Goal: Check status: Check status

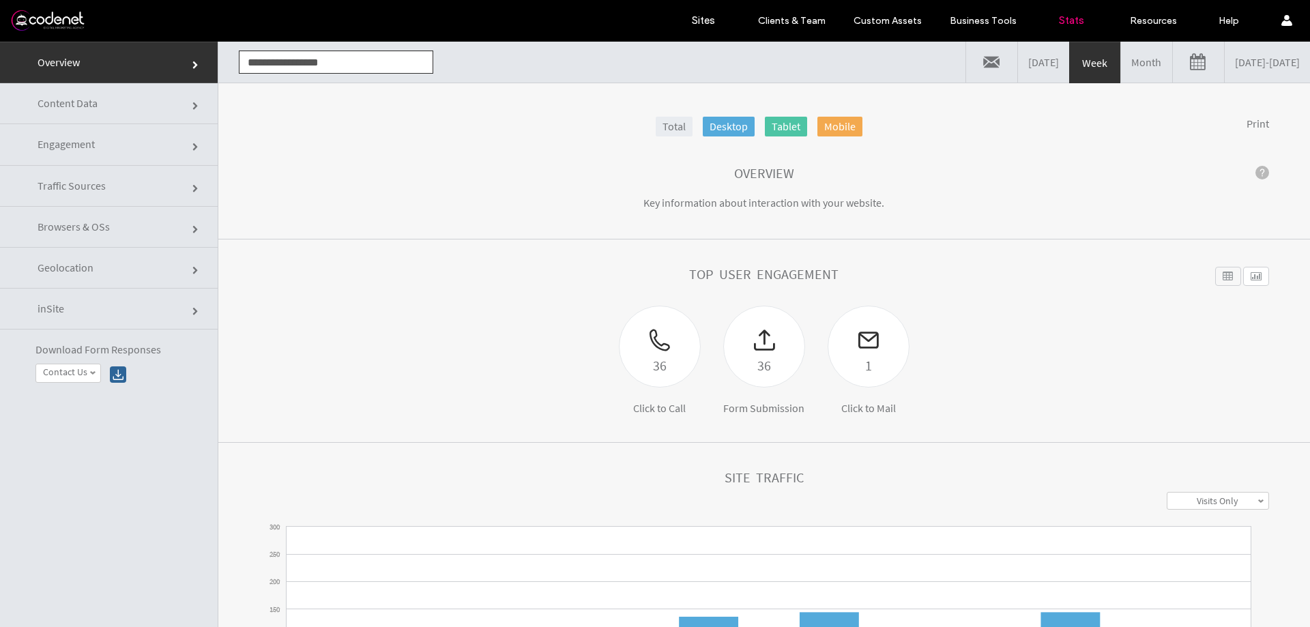
click at [1248, 68] on link "[DATE] - [DATE]" at bounding box center [1267, 62] width 85 height 41
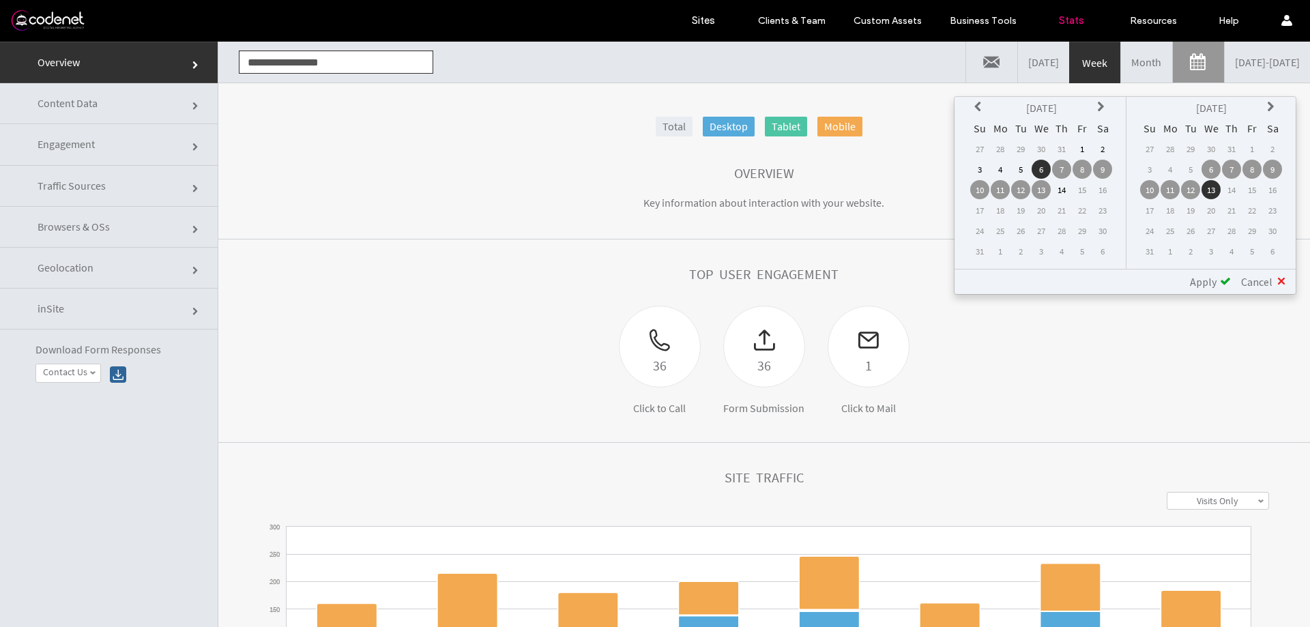
click at [1062, 192] on td "14" at bounding box center [1061, 189] width 19 height 19
click at [1226, 194] on td "14" at bounding box center [1231, 189] width 19 height 19
click at [1230, 194] on td "14" at bounding box center [1231, 189] width 19 height 19
click at [1205, 289] on div "**********" at bounding box center [1125, 281] width 341 height 25
click at [1207, 278] on span "Apply" at bounding box center [1203, 282] width 27 height 14
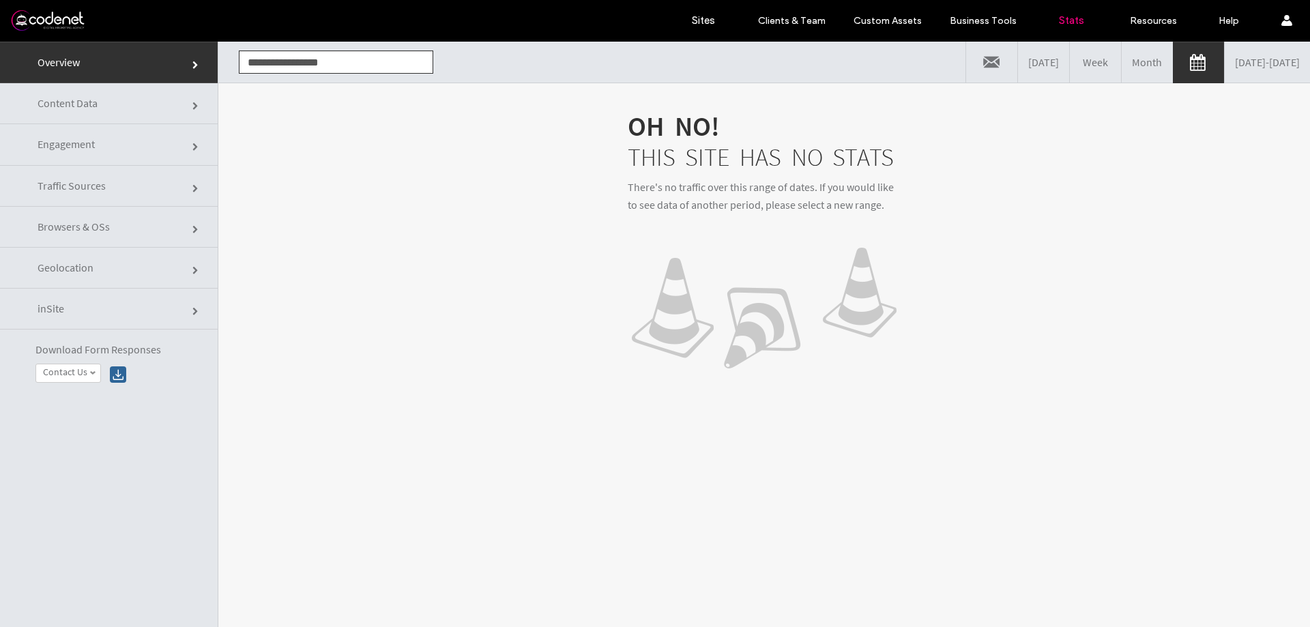
click at [1232, 68] on link "[DATE] - [DATE]" at bounding box center [1267, 62] width 85 height 41
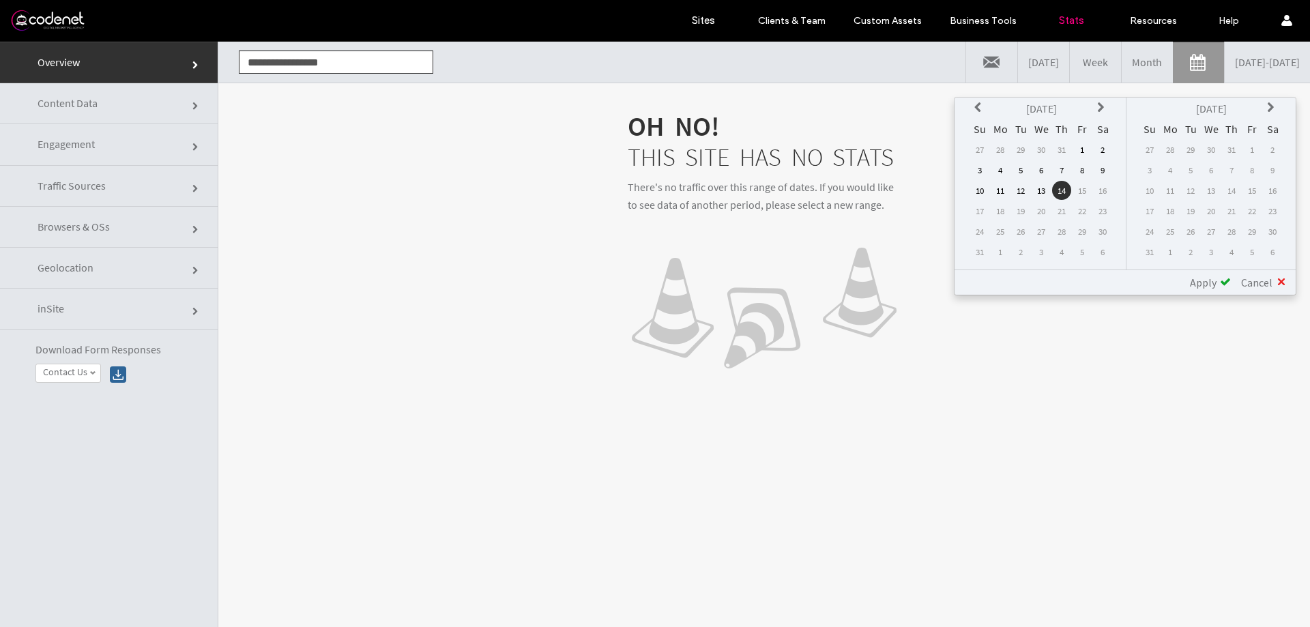
click at [1044, 193] on td "13" at bounding box center [1041, 190] width 19 height 19
click at [1222, 292] on div "**********" at bounding box center [1125, 282] width 341 height 25
click at [1220, 290] on div "**********" at bounding box center [1125, 282] width 341 height 25
click at [1217, 286] on span "Apply" at bounding box center [1203, 283] width 27 height 14
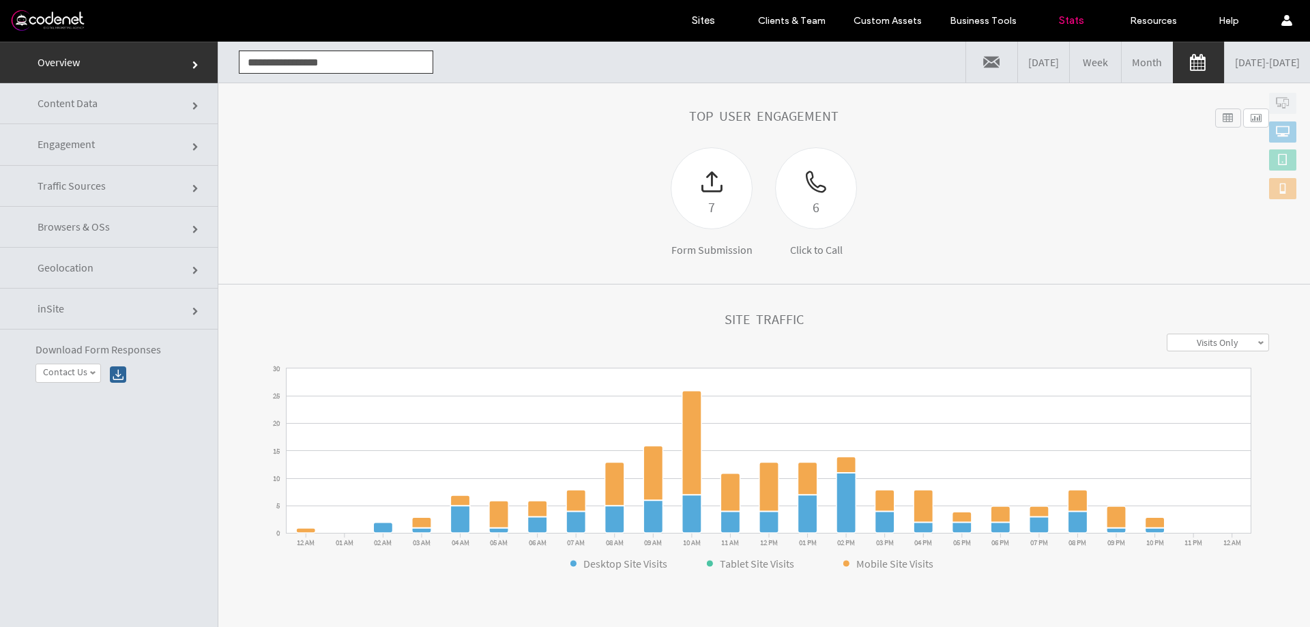
scroll to position [273, 0]
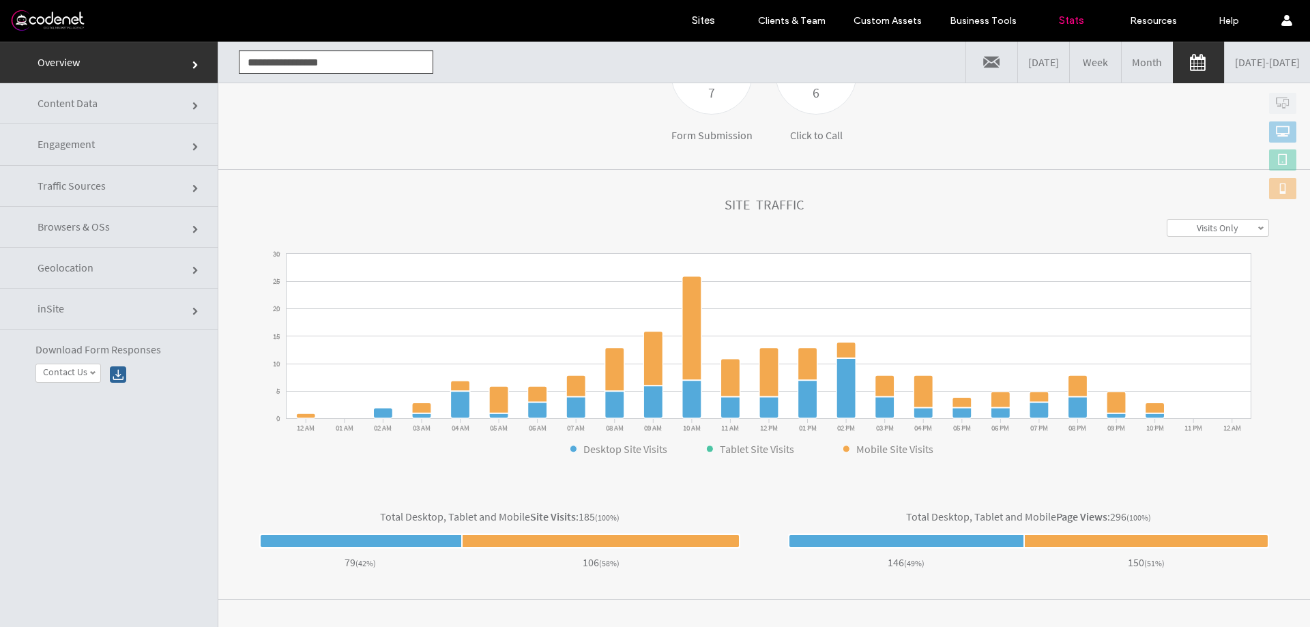
drag, startPoint x: 844, startPoint y: 182, endPoint x: 921, endPoint y: 154, distance: 82.3
click section "Top User Engagement 7 Form Submission 6 Click to Call Widget Name Desktop Table…"
drag, startPoint x: 922, startPoint y: 154, endPoint x: 933, endPoint y: 129, distance: 26.9
click div "7 Form Submission 6 Click to Call"
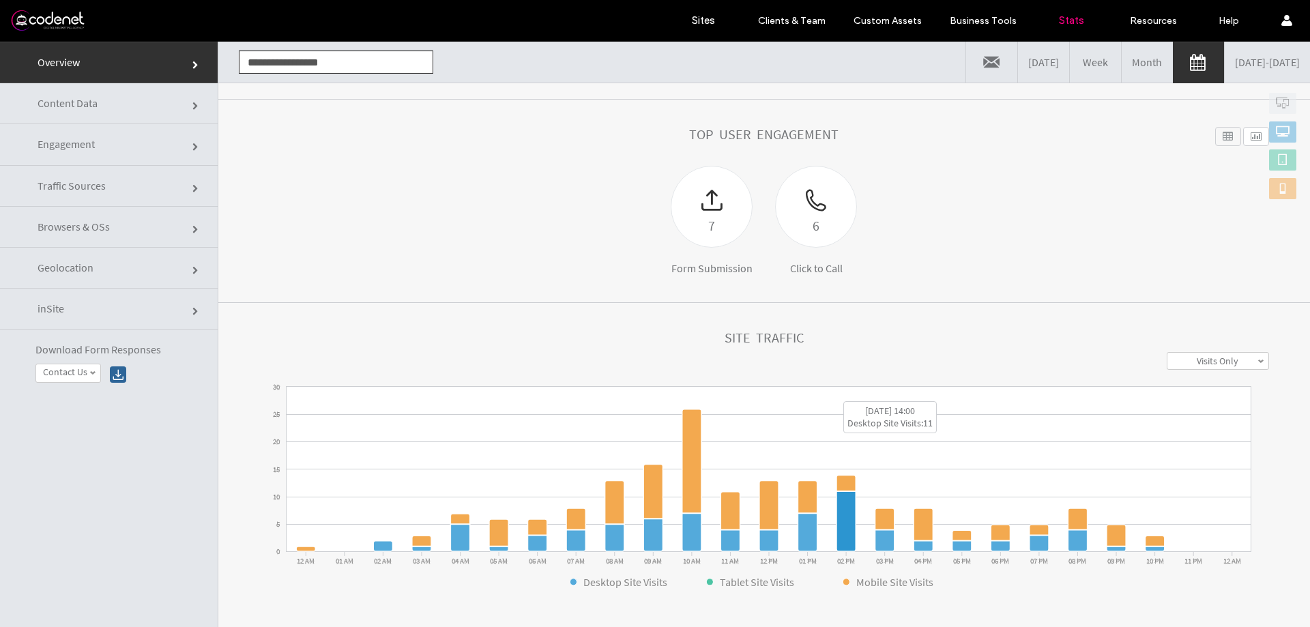
scroll to position [136, 0]
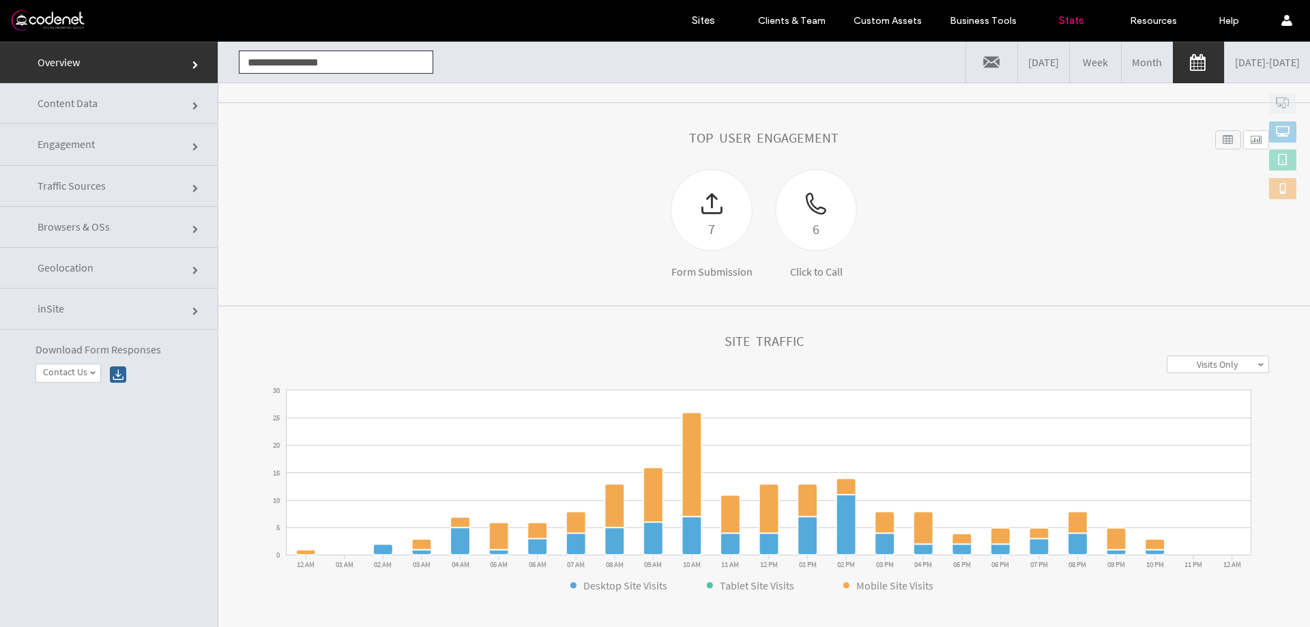
click at [1225, 57] on link "[DATE] - [DATE]" at bounding box center [1267, 62] width 85 height 41
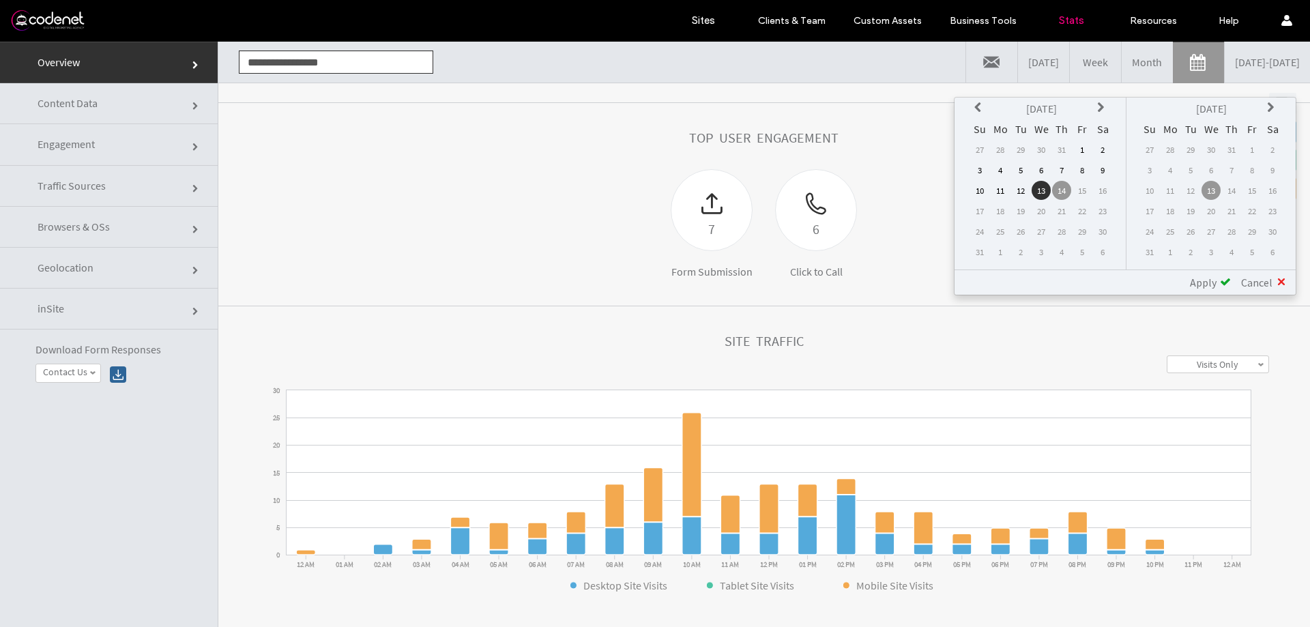
click at [1122, 63] on link "Month" at bounding box center [1147, 62] width 51 height 41
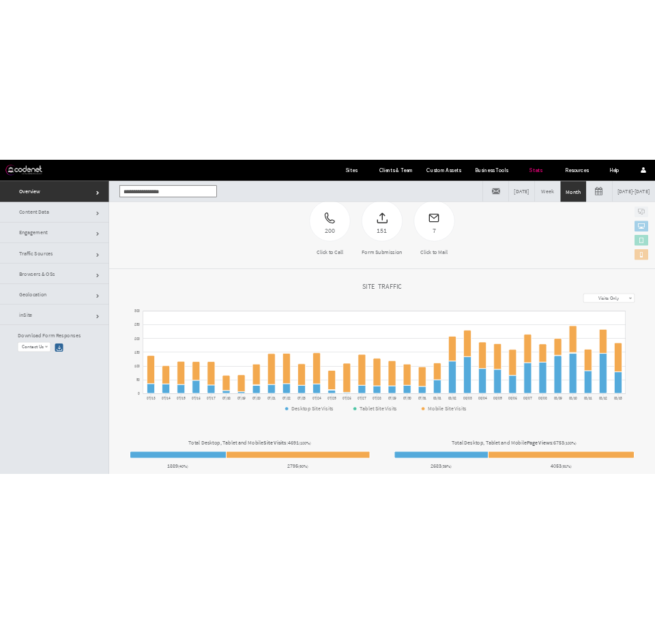
scroll to position [273, 0]
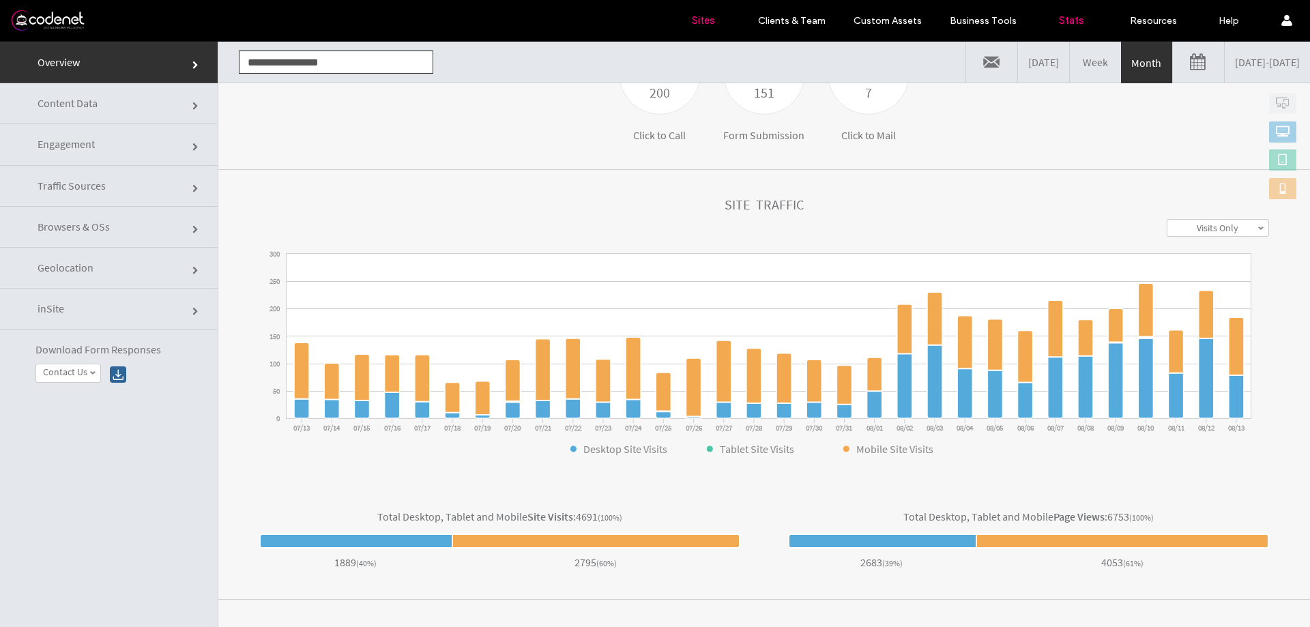
click at [698, 29] on link "Sites" at bounding box center [703, 20] width 81 height 41
